Goal: Find specific page/section: Find specific page/section

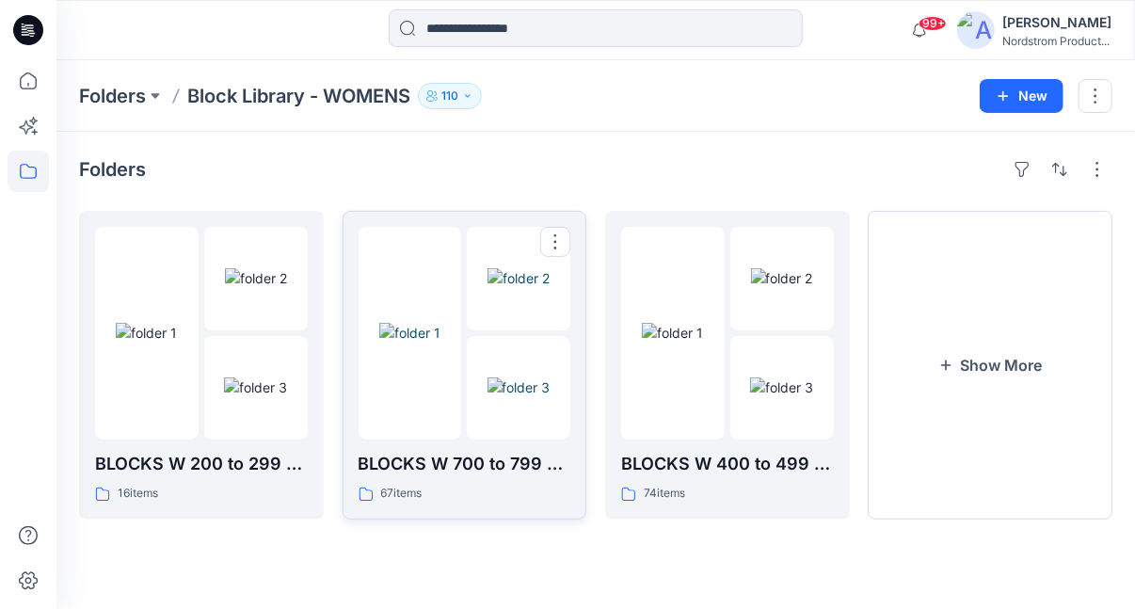
click at [487, 383] on img at bounding box center [518, 387] width 63 height 20
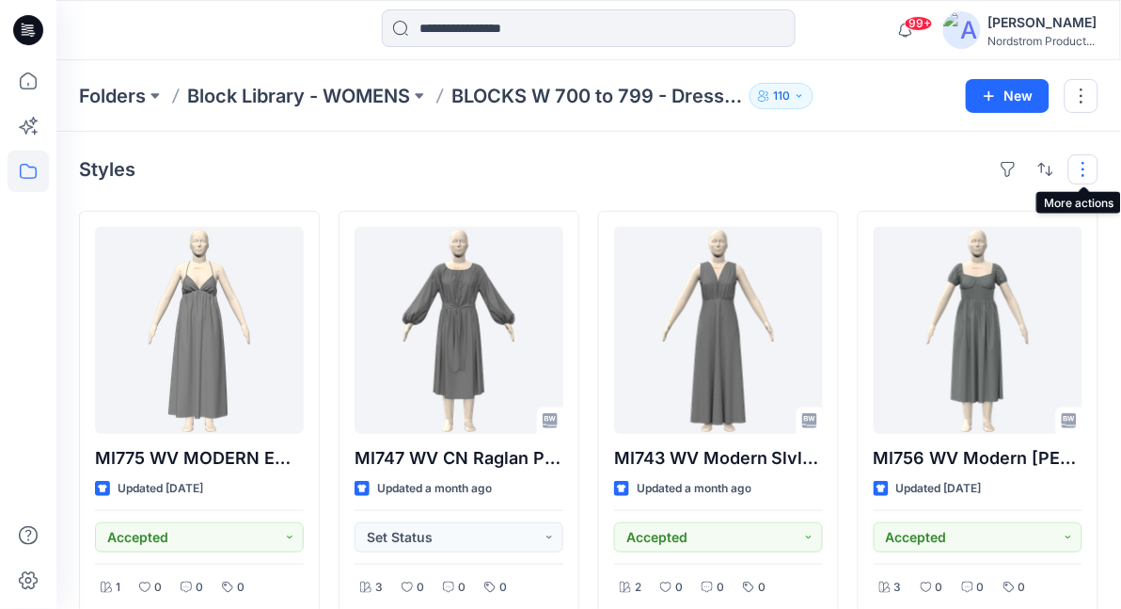
click at [1081, 173] on button "button" at bounding box center [1084, 169] width 30 height 30
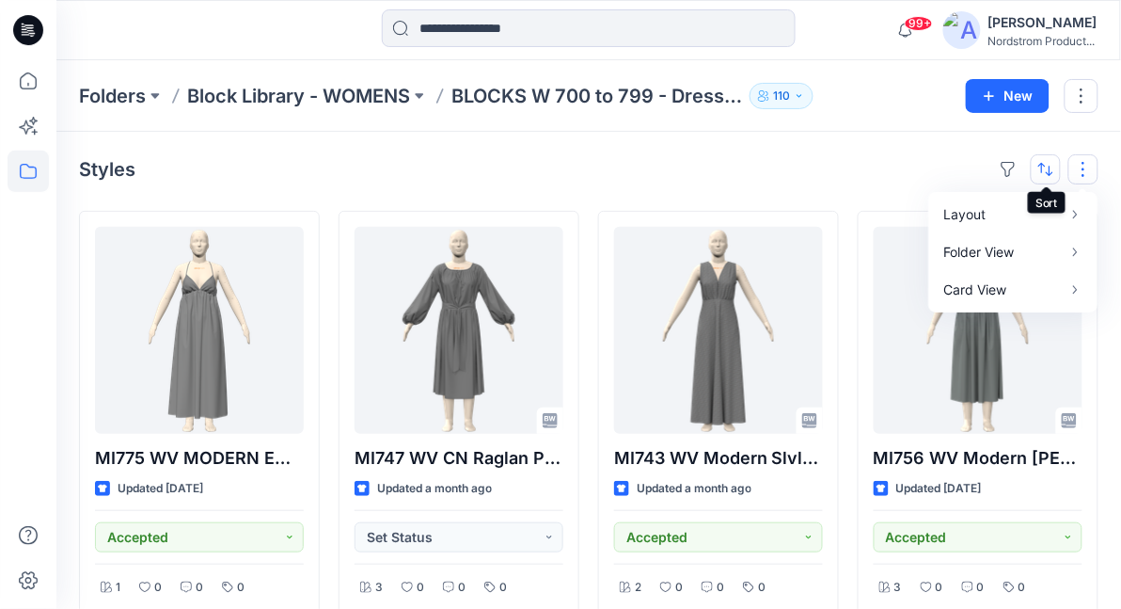
click at [1044, 178] on button "button" at bounding box center [1046, 169] width 30 height 30
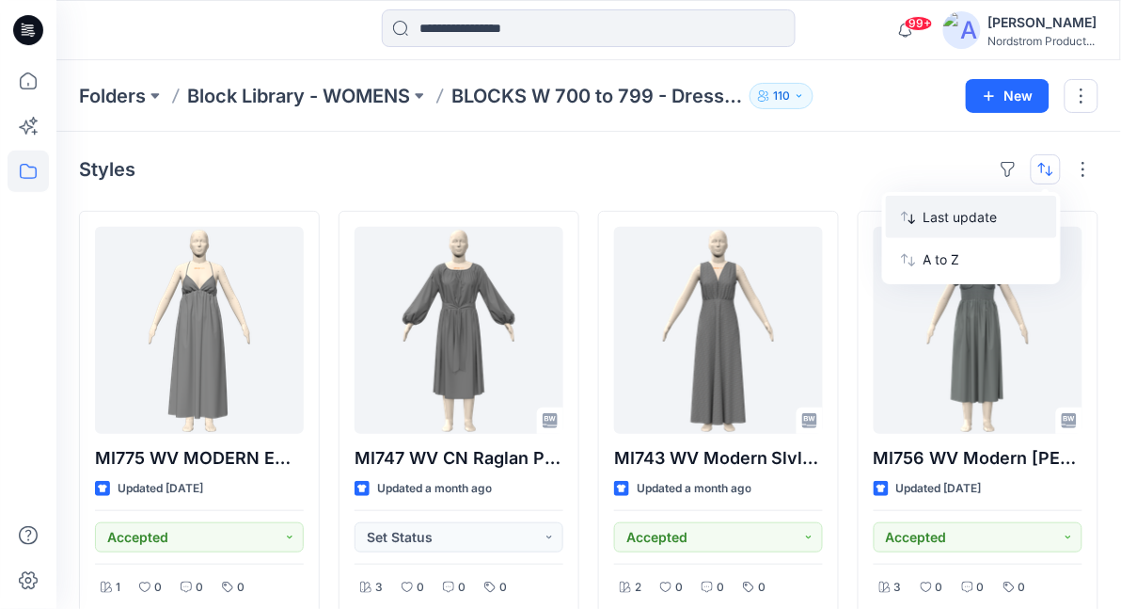
click at [966, 224] on p "Last update" at bounding box center [983, 217] width 119 height 20
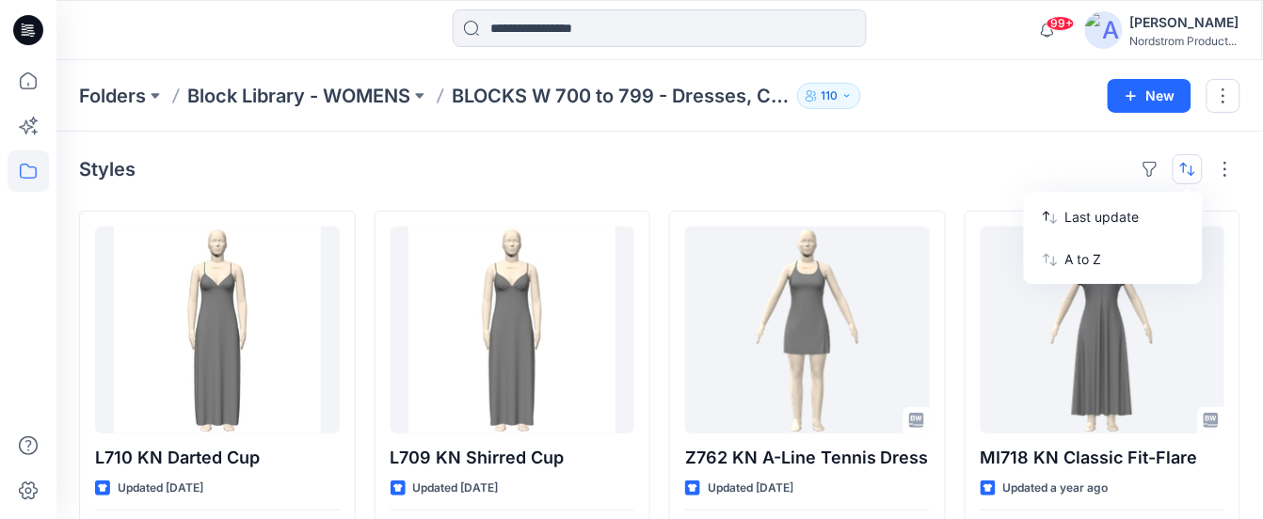
click at [633, 183] on div "Styles Last update A to Z" at bounding box center [659, 169] width 1161 height 30
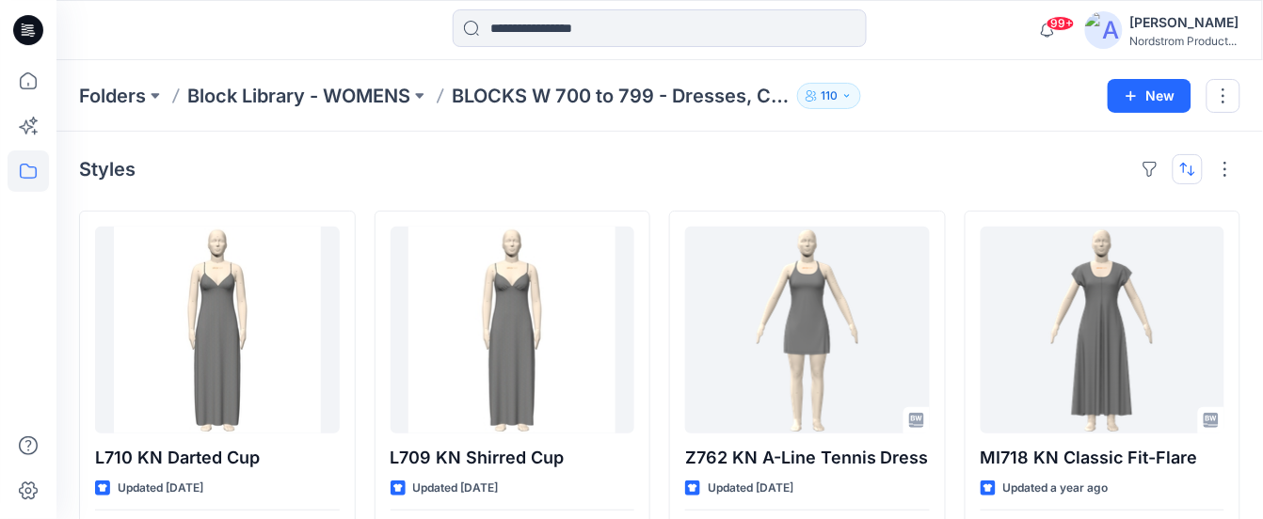
click at [1120, 163] on button "button" at bounding box center [1187, 169] width 30 height 30
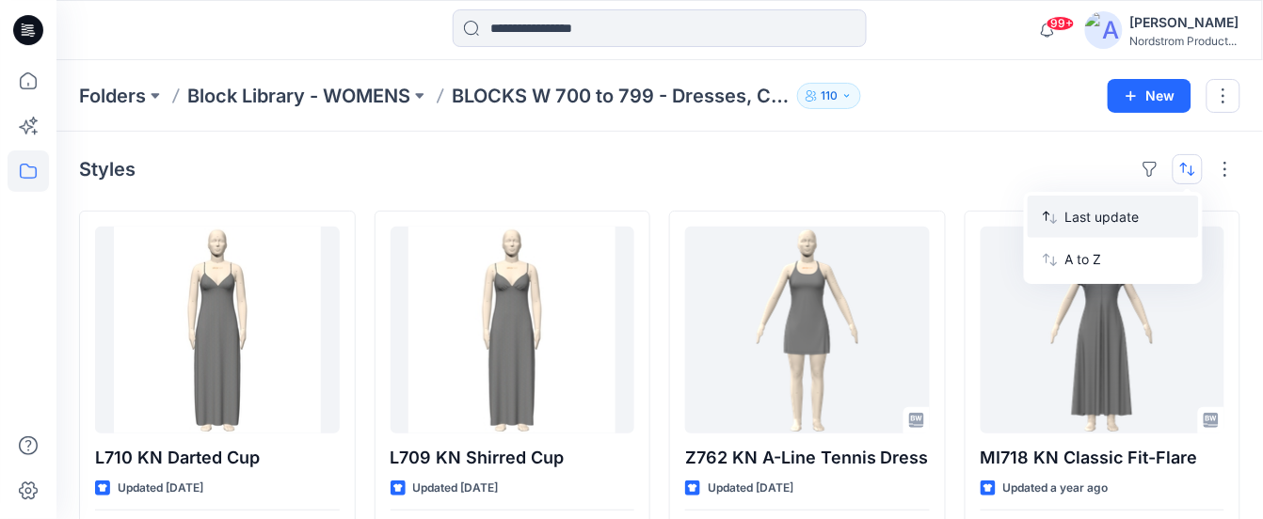
click at [1091, 208] on p "Last update" at bounding box center [1124, 217] width 119 height 20
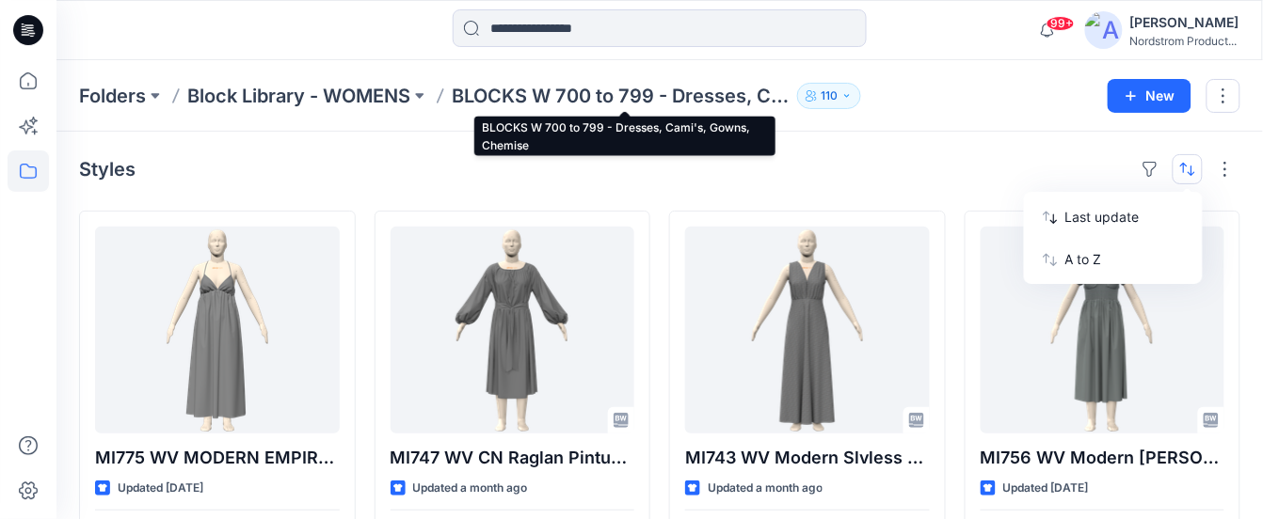
click at [653, 87] on p "BLOCKS W 700 to 799 - Dresses, Cami's, Gowns, Chemise" at bounding box center [621, 96] width 338 height 26
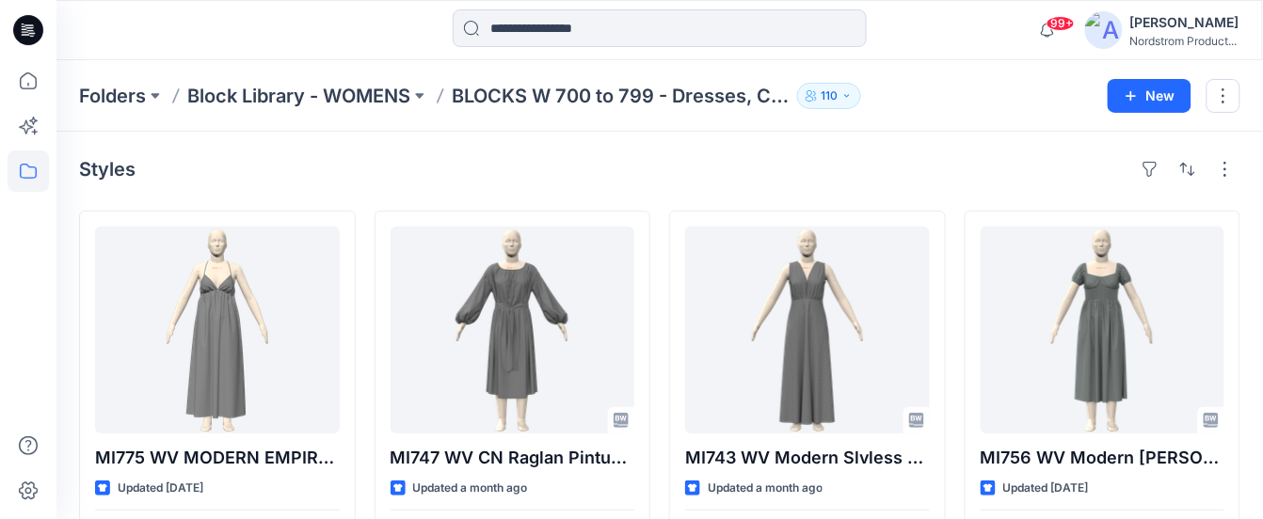
click at [648, 92] on p "BLOCKS W 700 to 799 - Dresses, Cami's, Gowns, Chemise" at bounding box center [621, 96] width 338 height 26
click at [598, 95] on p "BLOCKS W 700 to 799 - Dresses, Cami's, Gowns, Chemise" at bounding box center [621, 96] width 338 height 26
click at [340, 95] on p "Block Library - WOMENS" at bounding box center [298, 96] width 223 height 26
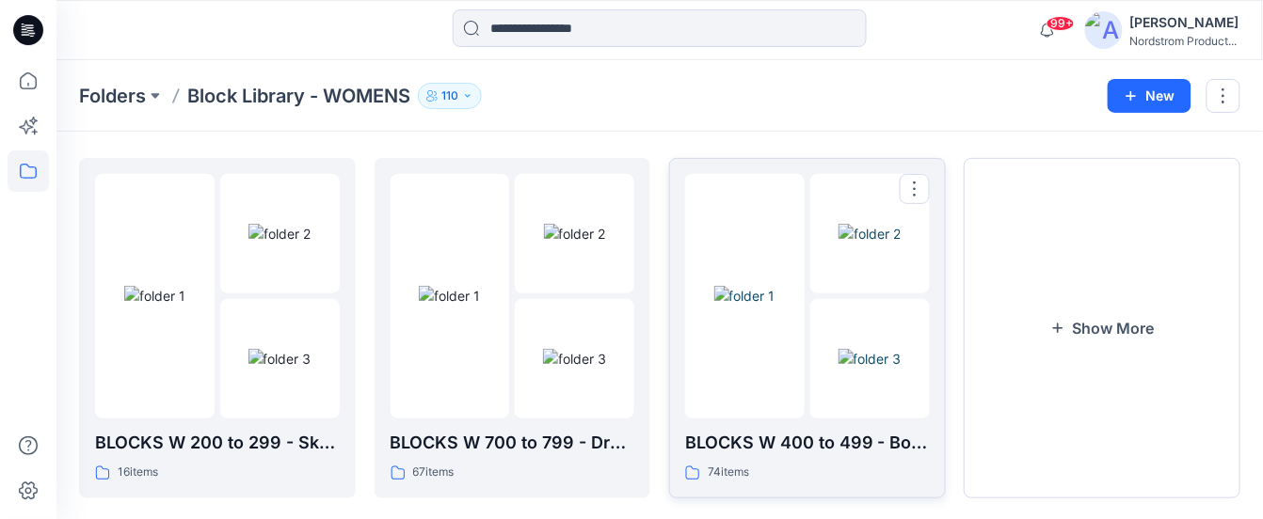
scroll to position [84, 0]
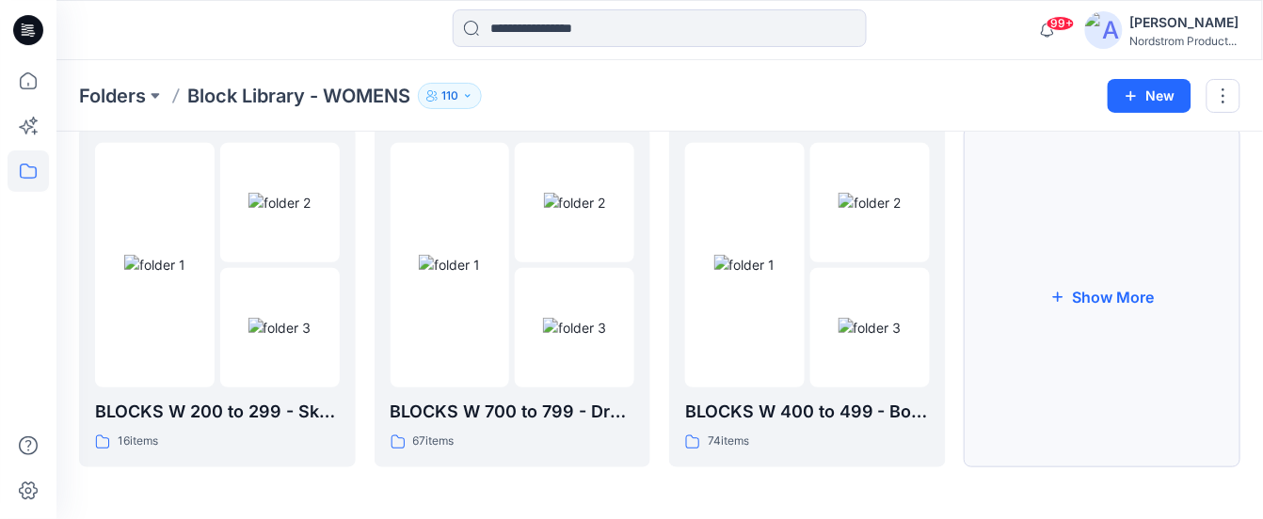
click at [1058, 297] on icon "button" at bounding box center [1057, 298] width 10 height 10
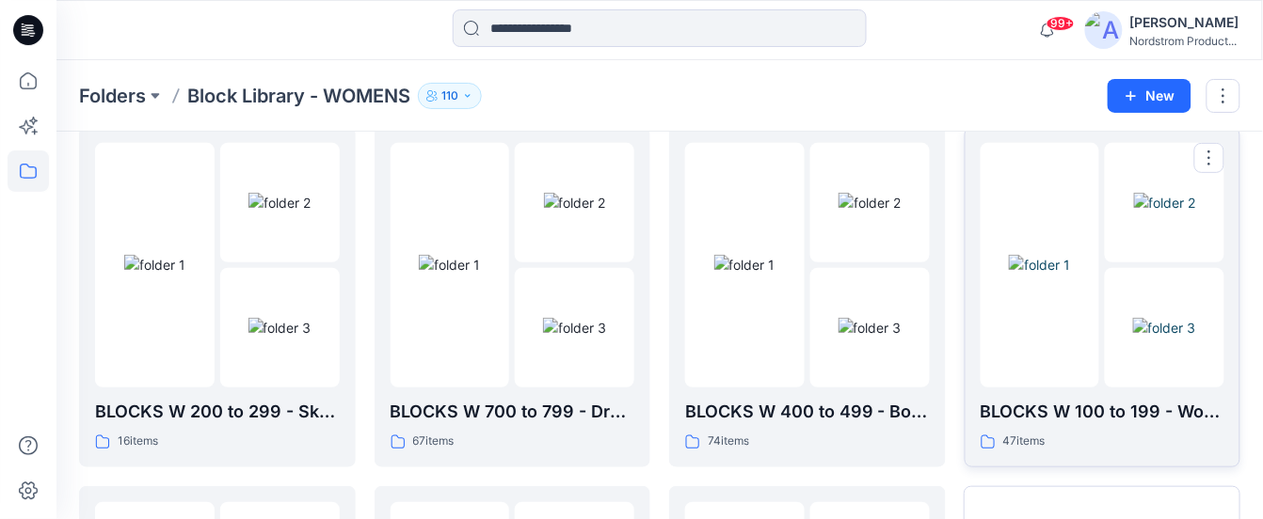
click at [1069, 317] on div at bounding box center [1039, 265] width 119 height 245
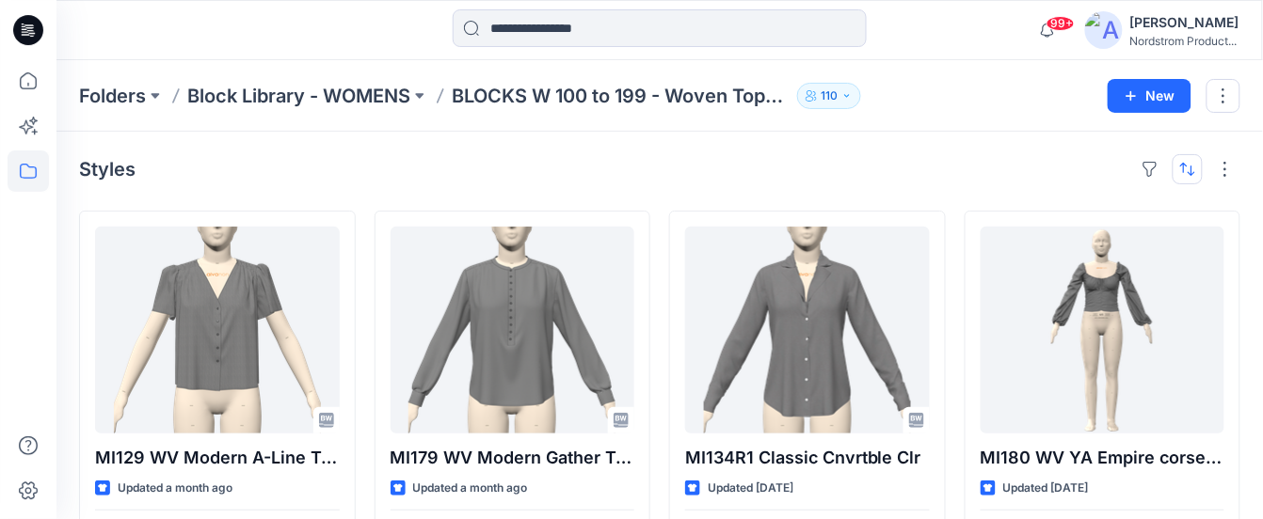
click at [1120, 171] on button "button" at bounding box center [1187, 169] width 30 height 30
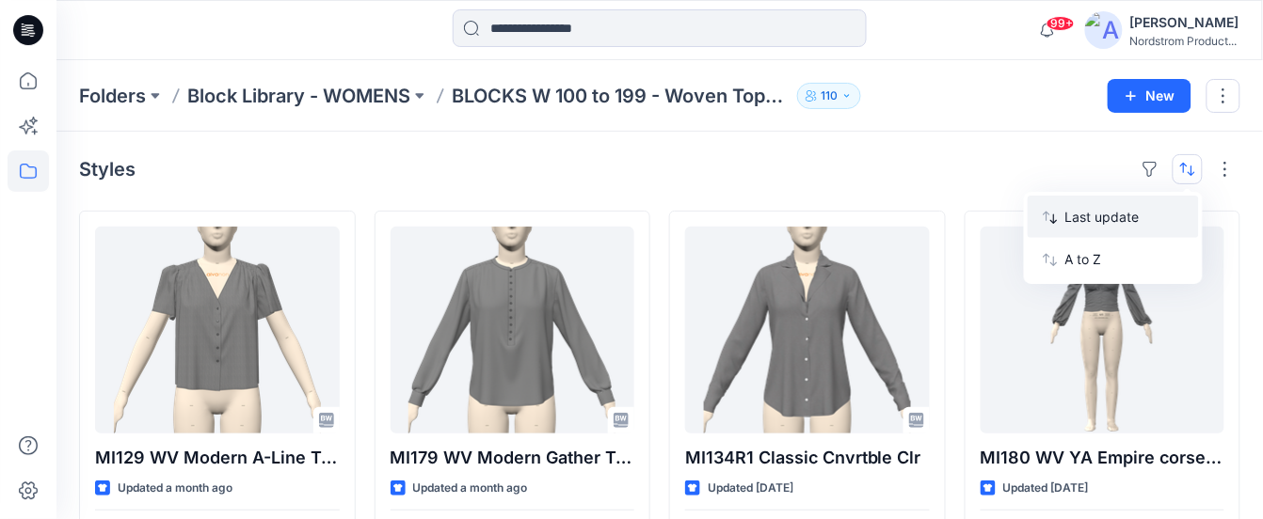
click at [1120, 215] on p "Last update" at bounding box center [1124, 217] width 119 height 20
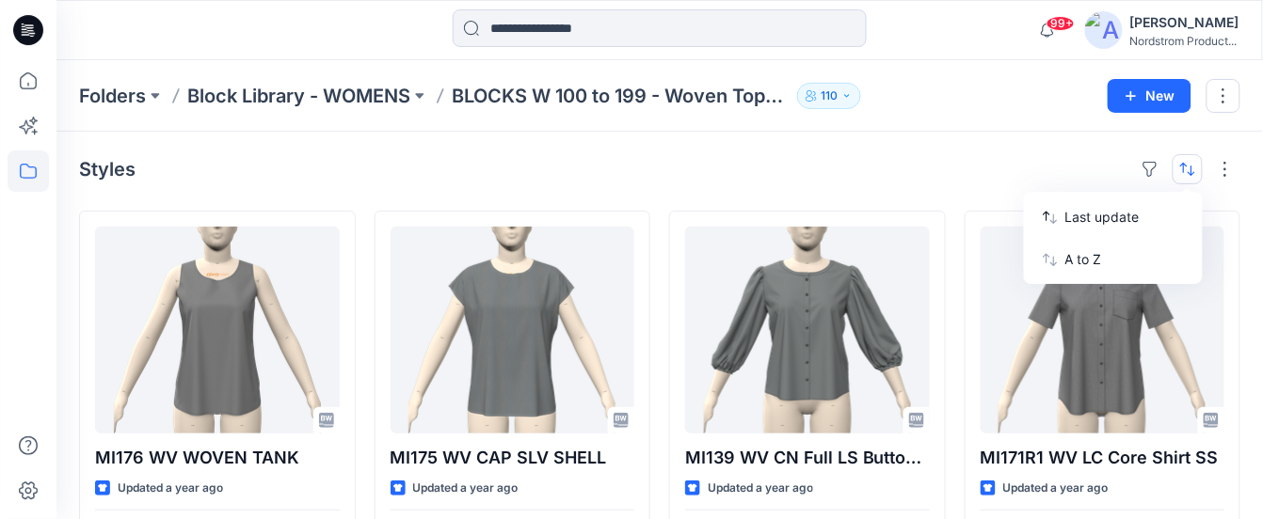
click at [1120, 168] on button "button" at bounding box center [1187, 169] width 30 height 30
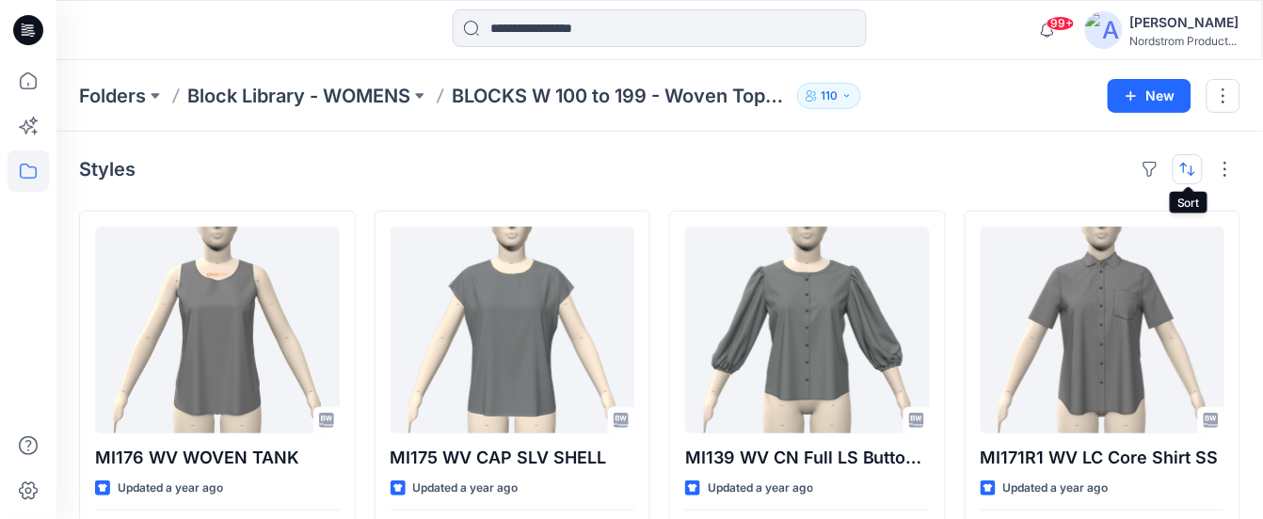
click at [1120, 172] on button "button" at bounding box center [1187, 169] width 30 height 30
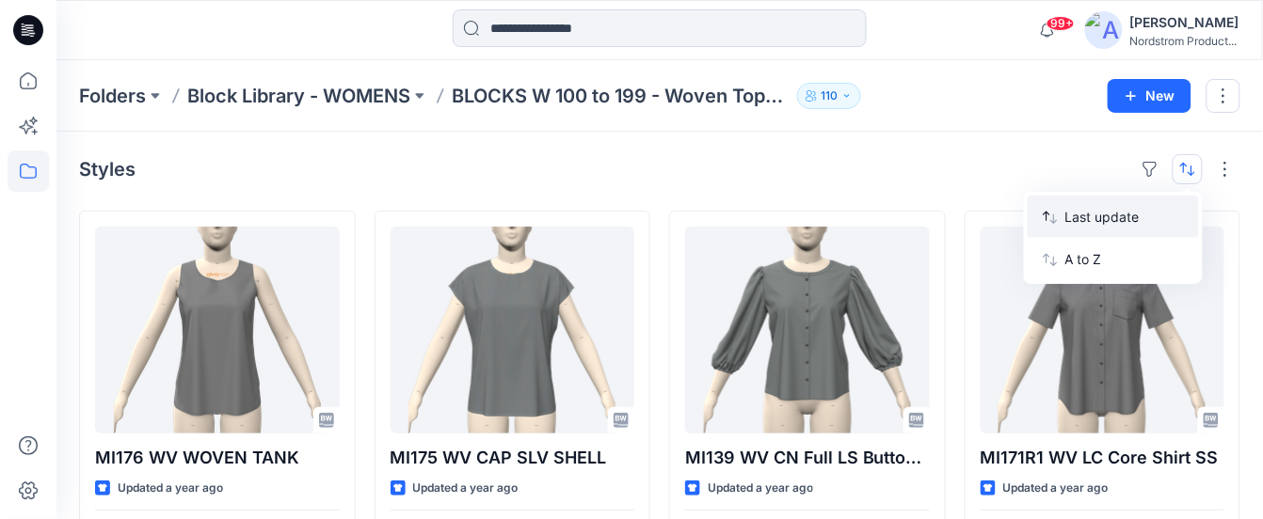
click at [1078, 211] on p "Last update" at bounding box center [1124, 217] width 119 height 20
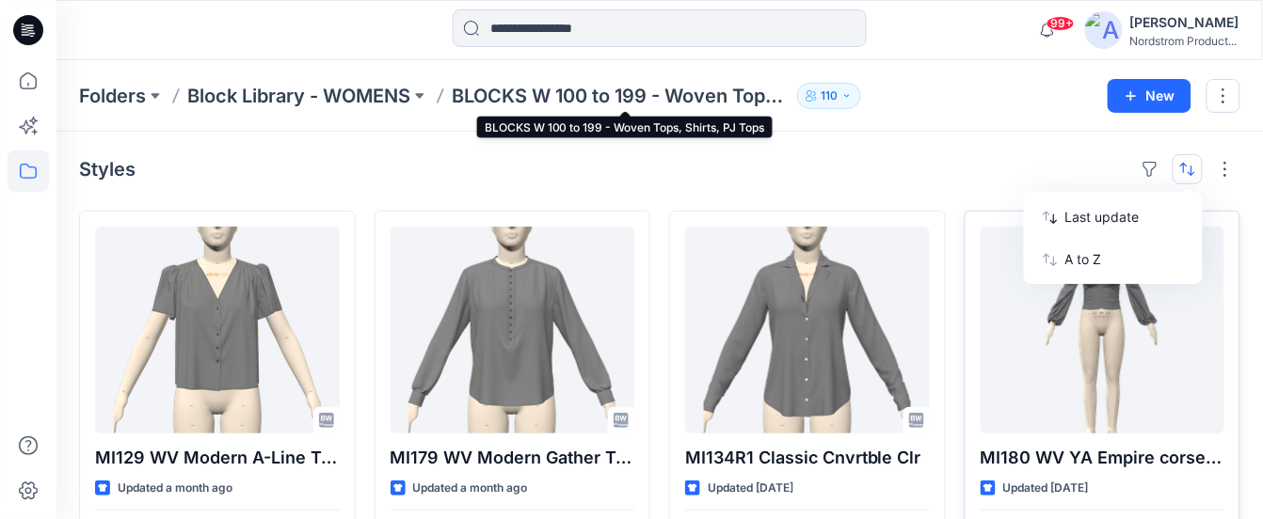
click at [687, 95] on p "BLOCKS W 100 to 199 - Woven Tops, Shirts, PJ Tops" at bounding box center [621, 96] width 338 height 26
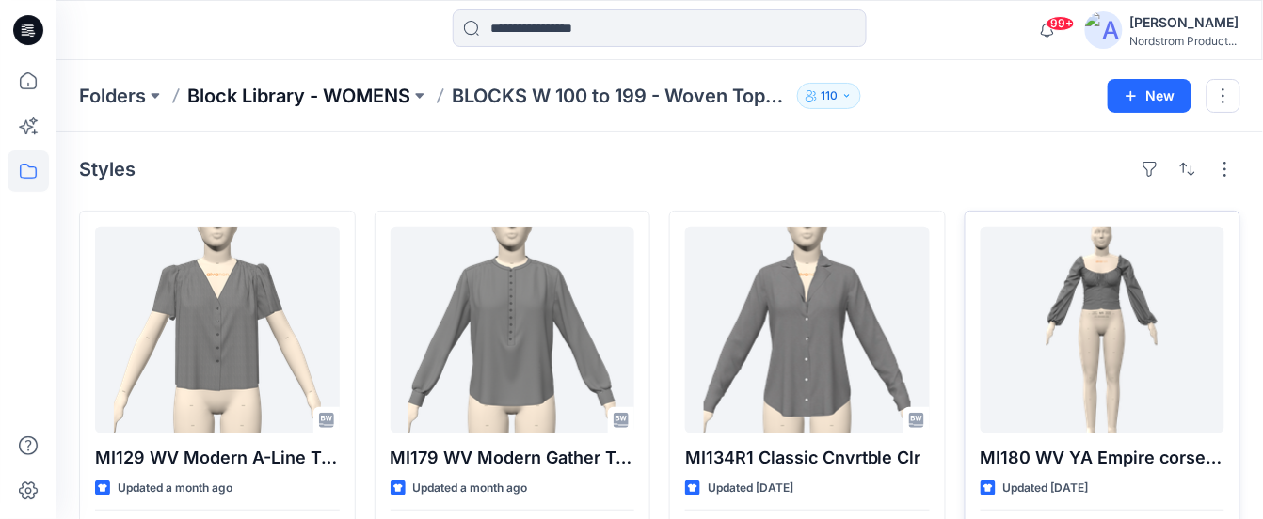
click at [398, 94] on p "Block Library - WOMENS" at bounding box center [298, 96] width 223 height 26
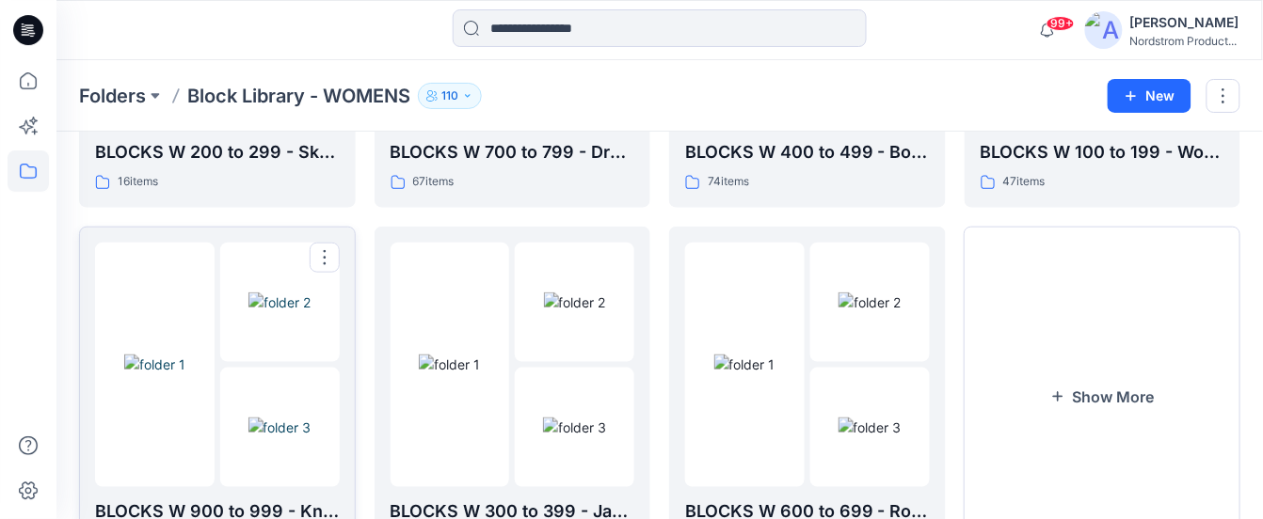
click at [251, 312] on img at bounding box center [279, 303] width 62 height 20
